Goal: Navigation & Orientation: Find specific page/section

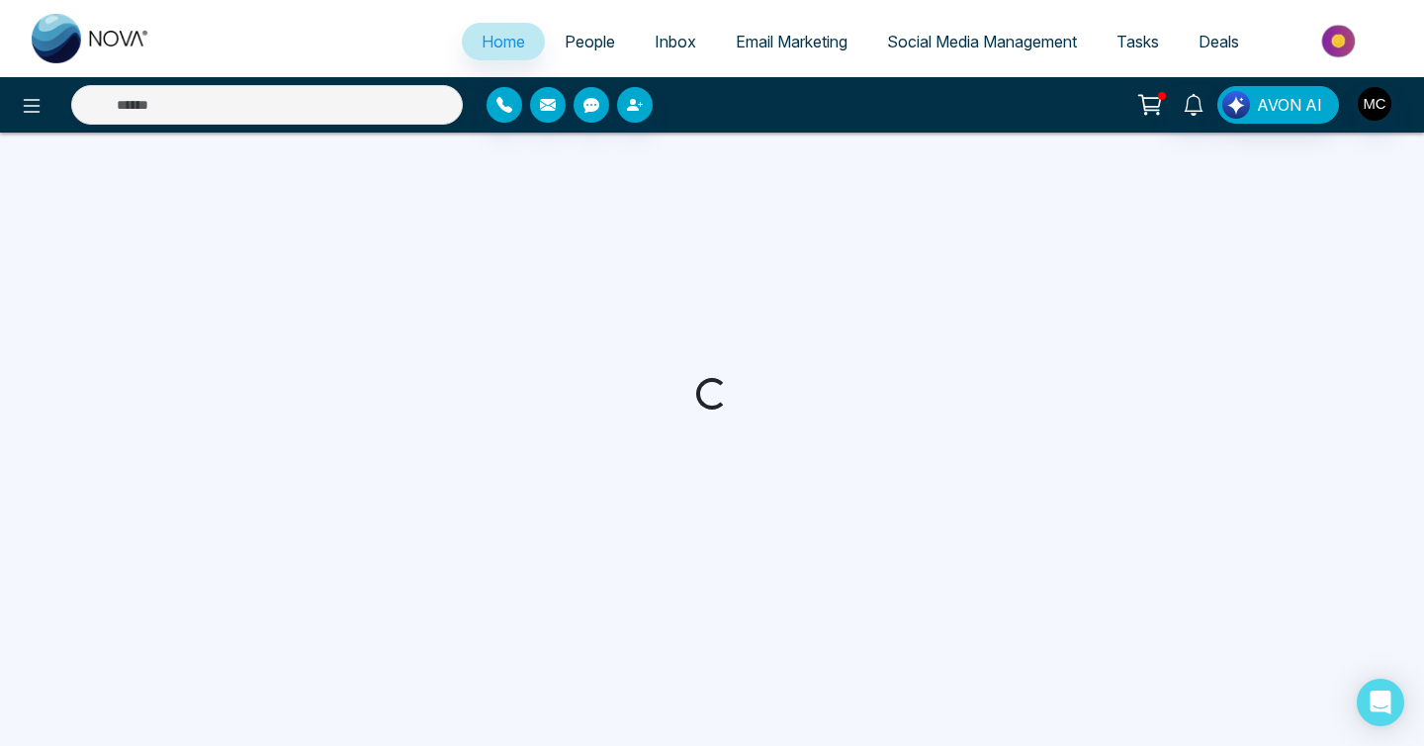
select select "*"
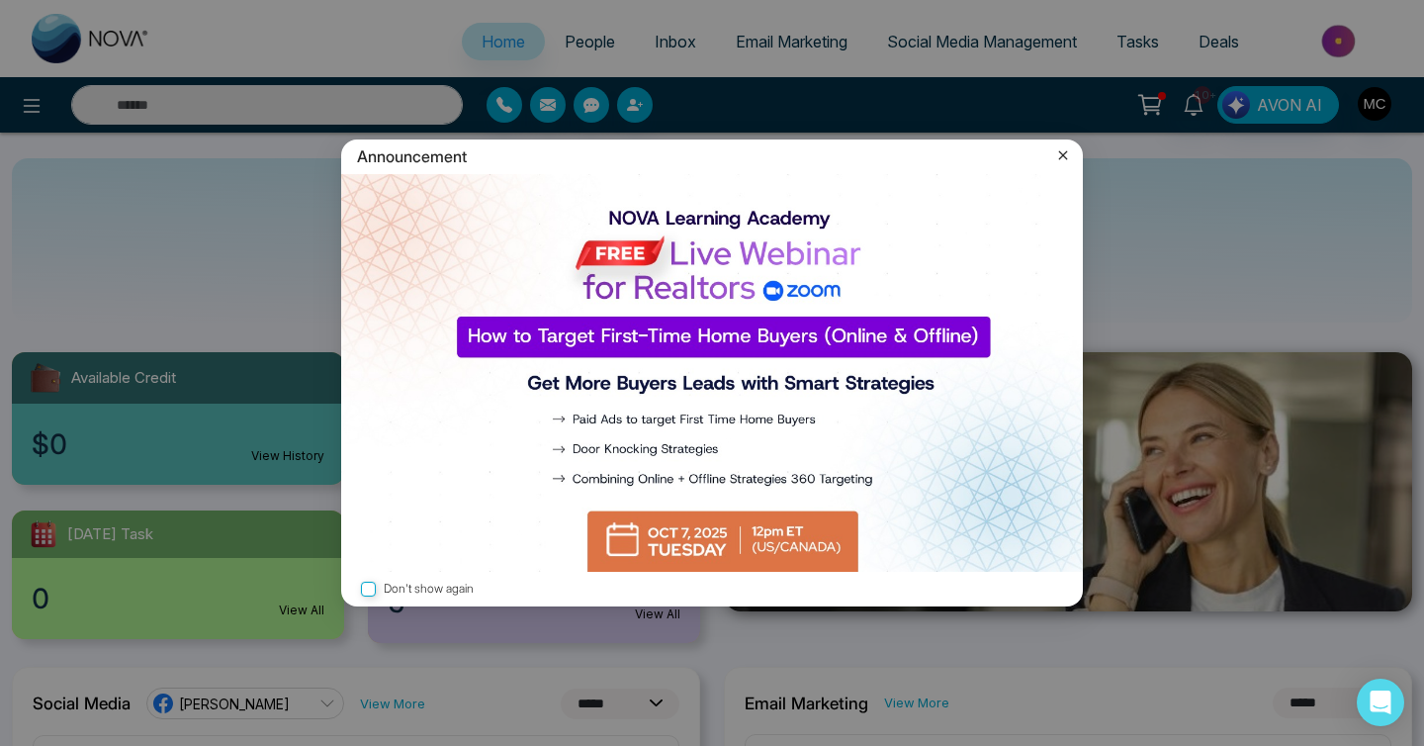
click at [1061, 155] on icon at bounding box center [1063, 155] width 20 height 20
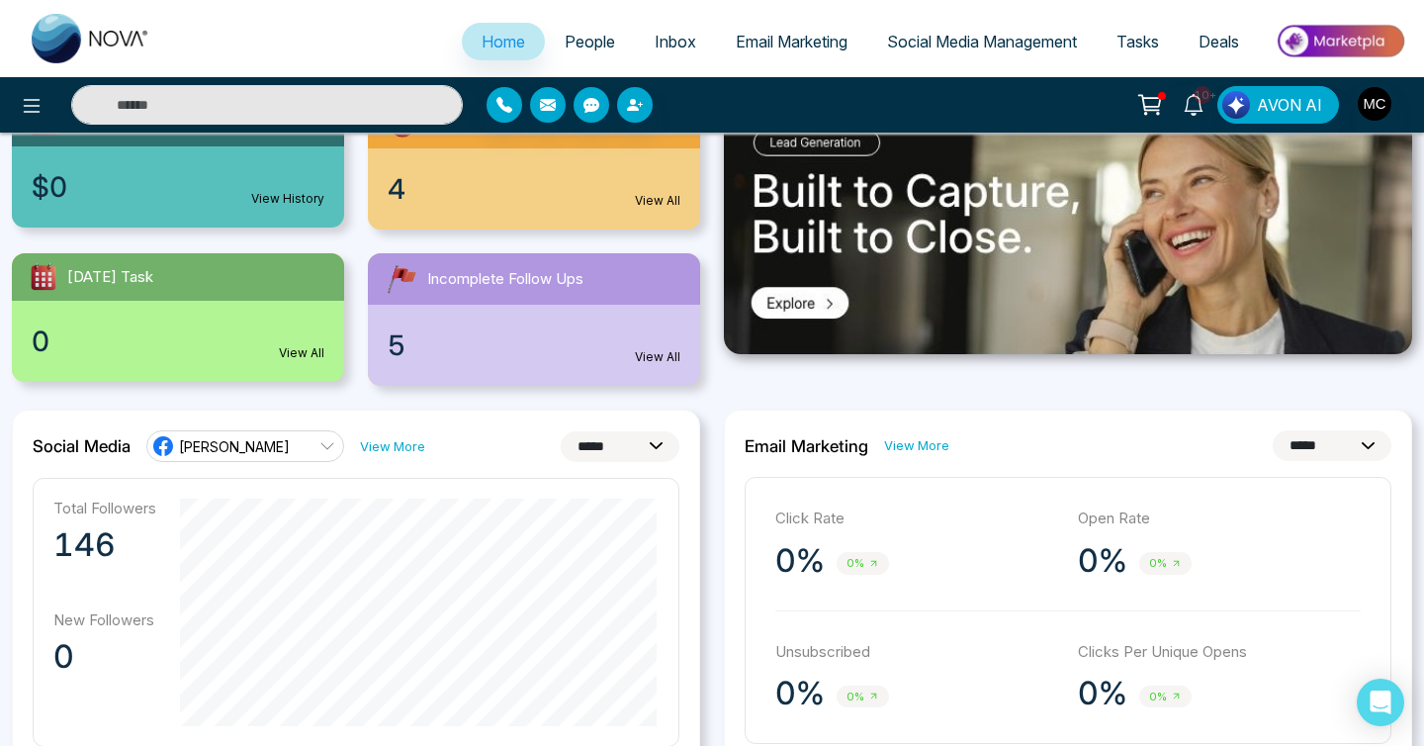
scroll to position [278, 0]
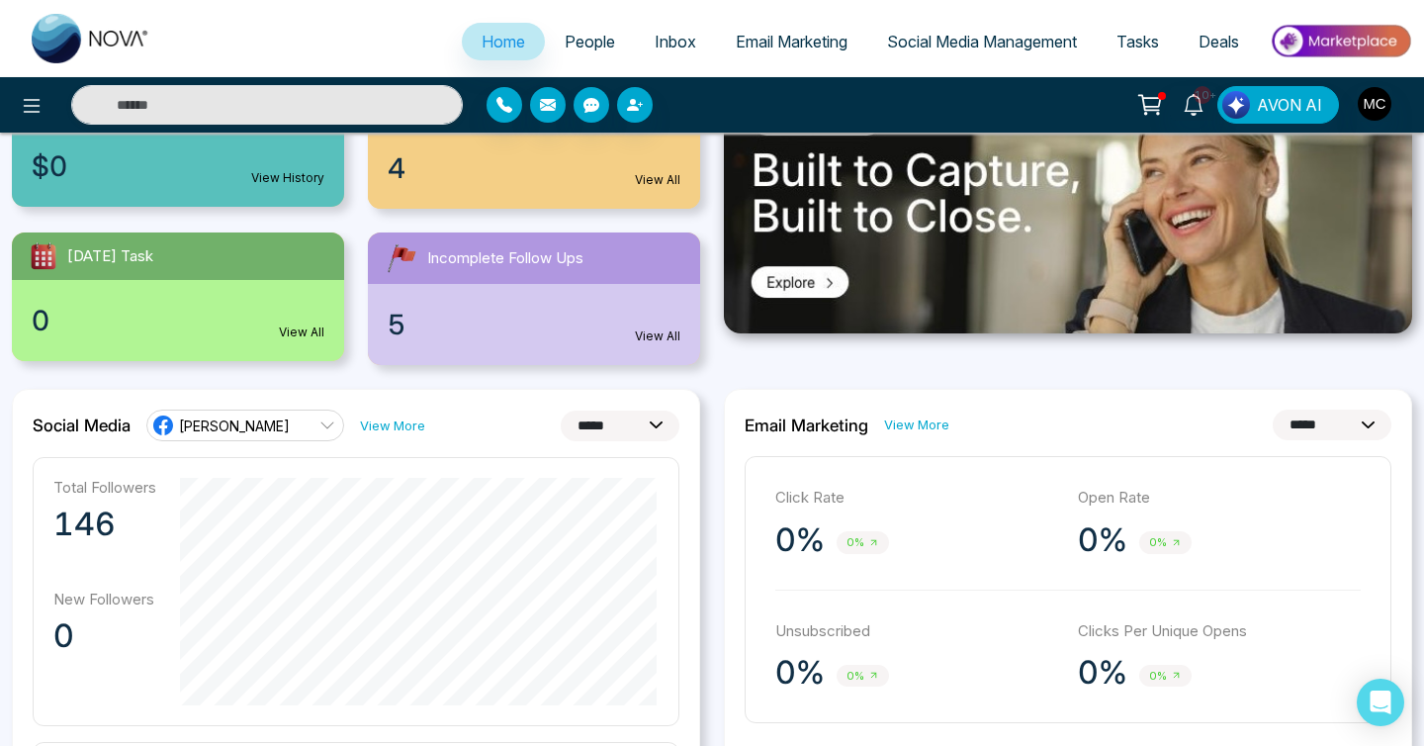
click at [565, 35] on span "People" at bounding box center [590, 42] width 50 height 20
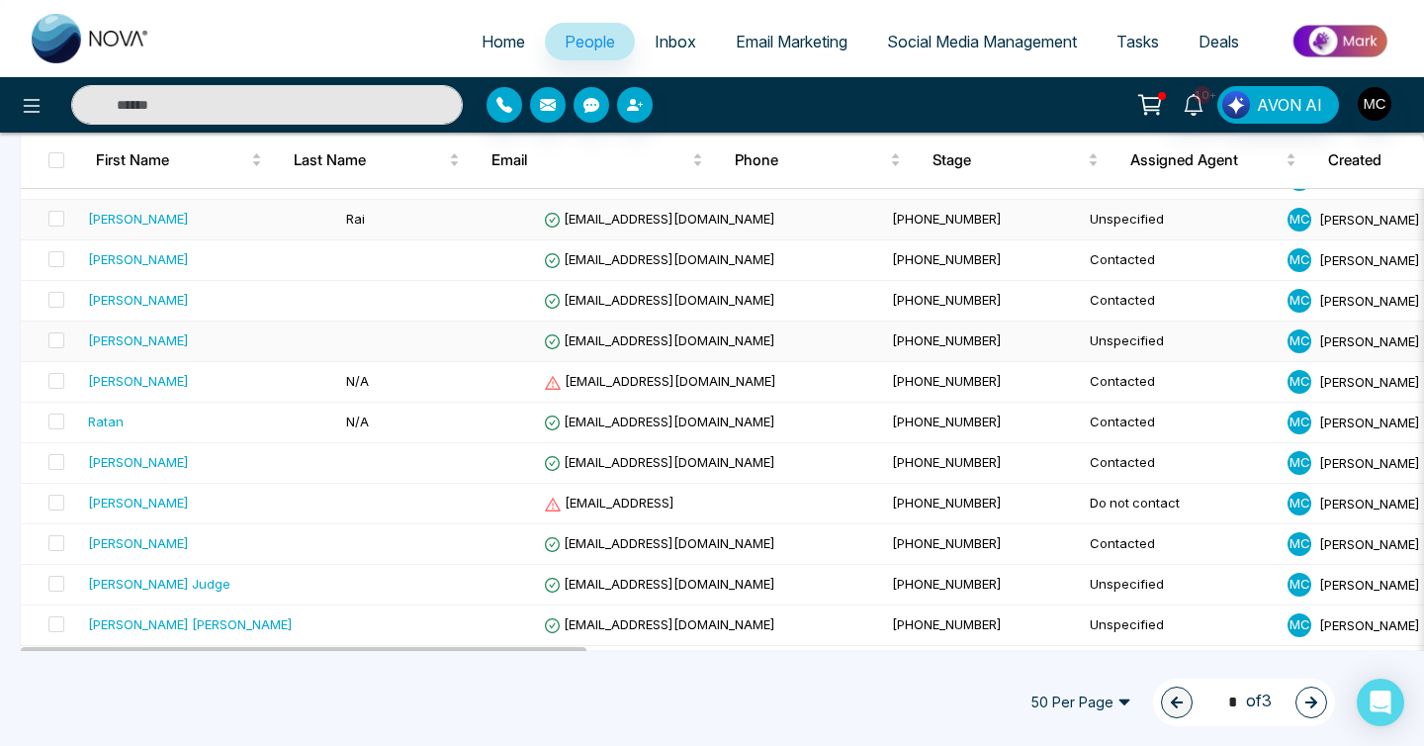
scroll to position [530, 0]
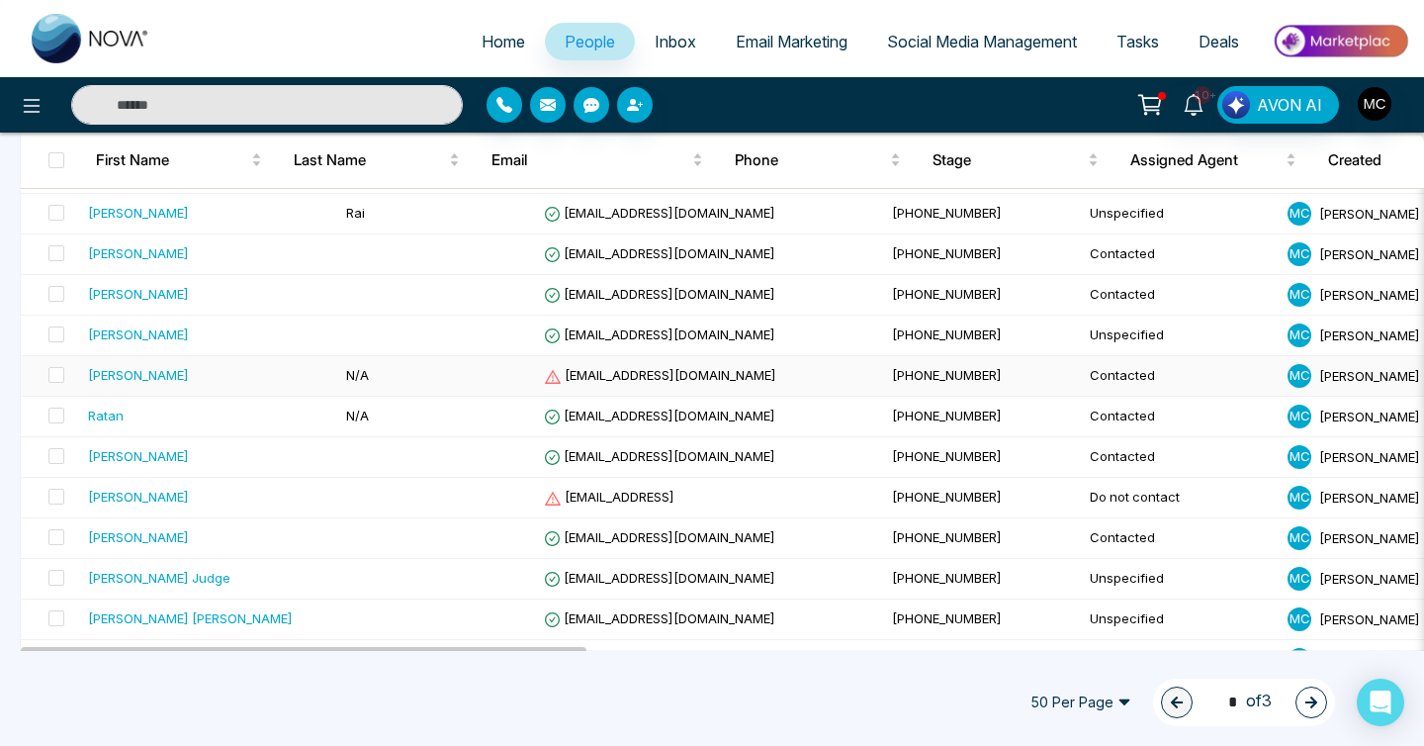
click at [356, 371] on td "N/A" at bounding box center [437, 376] width 198 height 41
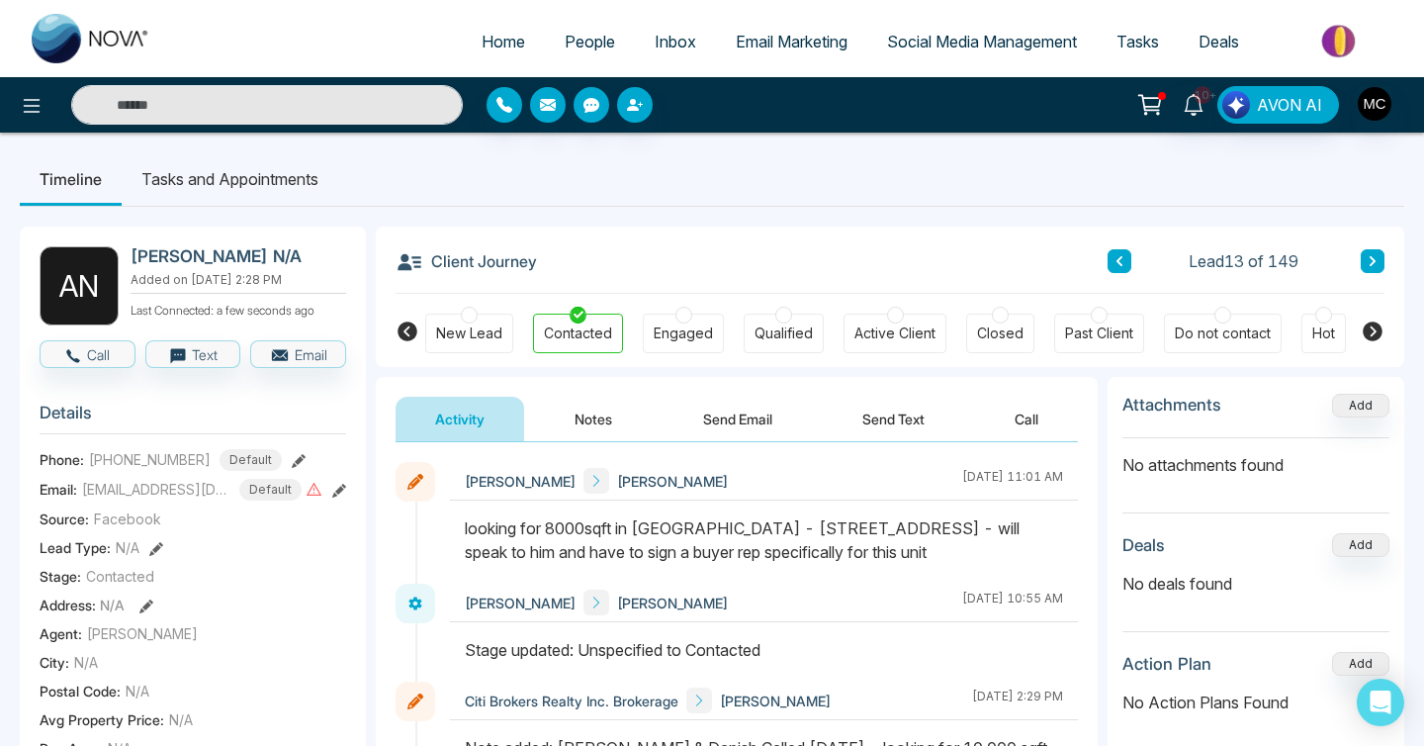
click at [572, 46] on span "People" at bounding box center [590, 42] width 50 height 20
